Goal: Task Accomplishment & Management: Use online tool/utility

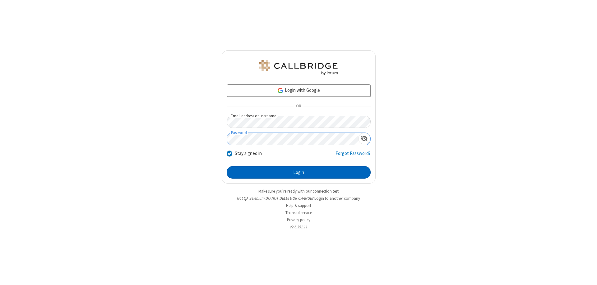
click at [299, 172] on button "Login" at bounding box center [299, 172] width 144 height 12
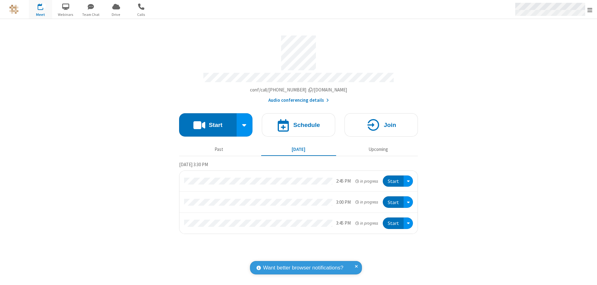
click at [590, 10] on span "Open menu" at bounding box center [590, 10] width 5 height 6
click at [116, 14] on span "Drive" at bounding box center [116, 15] width 23 height 6
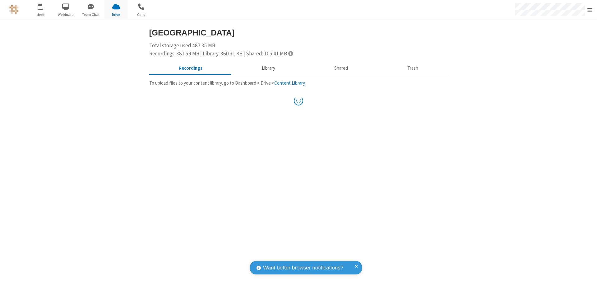
click at [267, 68] on button "Library" at bounding box center [268, 69] width 73 height 12
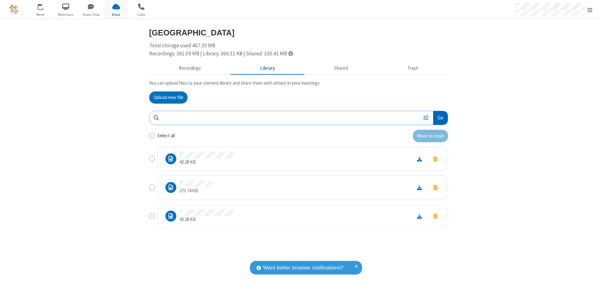
click at [440, 118] on button "Go" at bounding box center [440, 118] width 14 height 14
click at [168, 97] on button "Upload new file" at bounding box center [168, 97] width 38 height 12
